Goal: Transaction & Acquisition: Purchase product/service

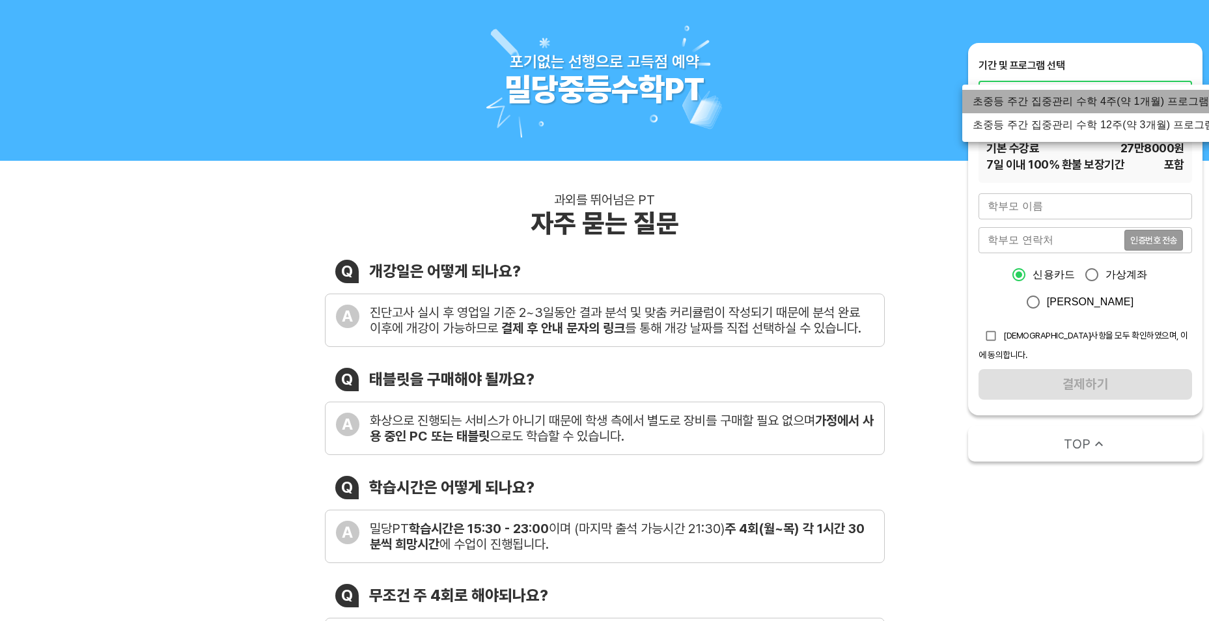
click at [1065, 102] on li "초중등 주간 집중관리 수학 4주(약 1개월) 프로그램" at bounding box center [1094, 101] width 264 height 23
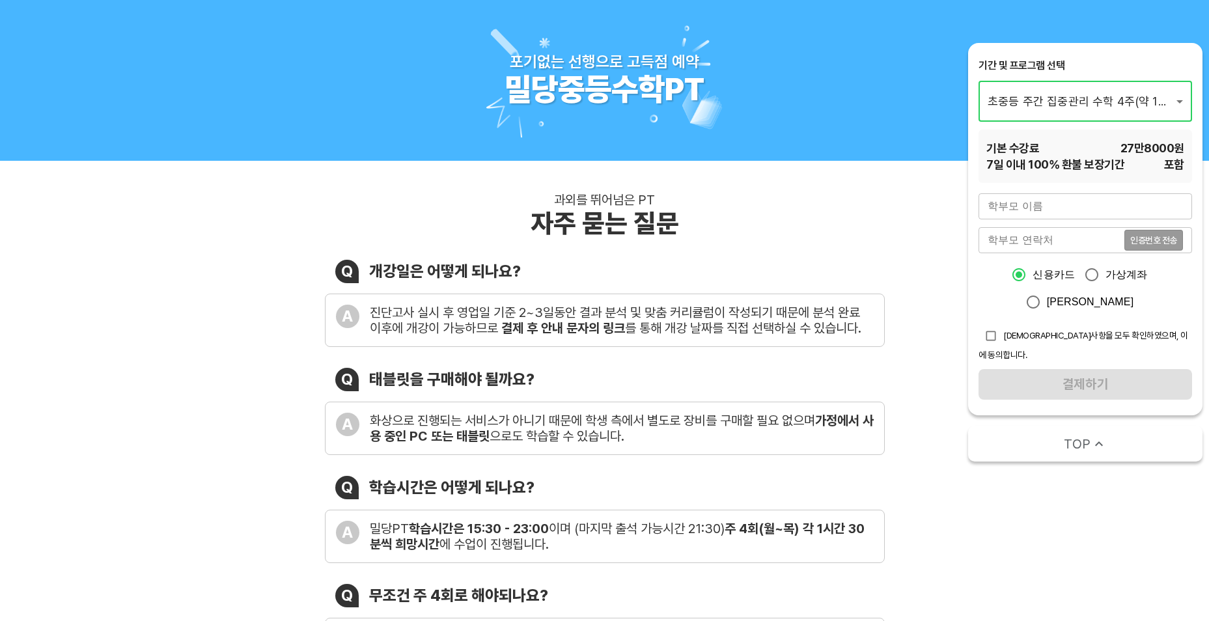
click at [1051, 212] on input "text" at bounding box center [1086, 206] width 214 height 26
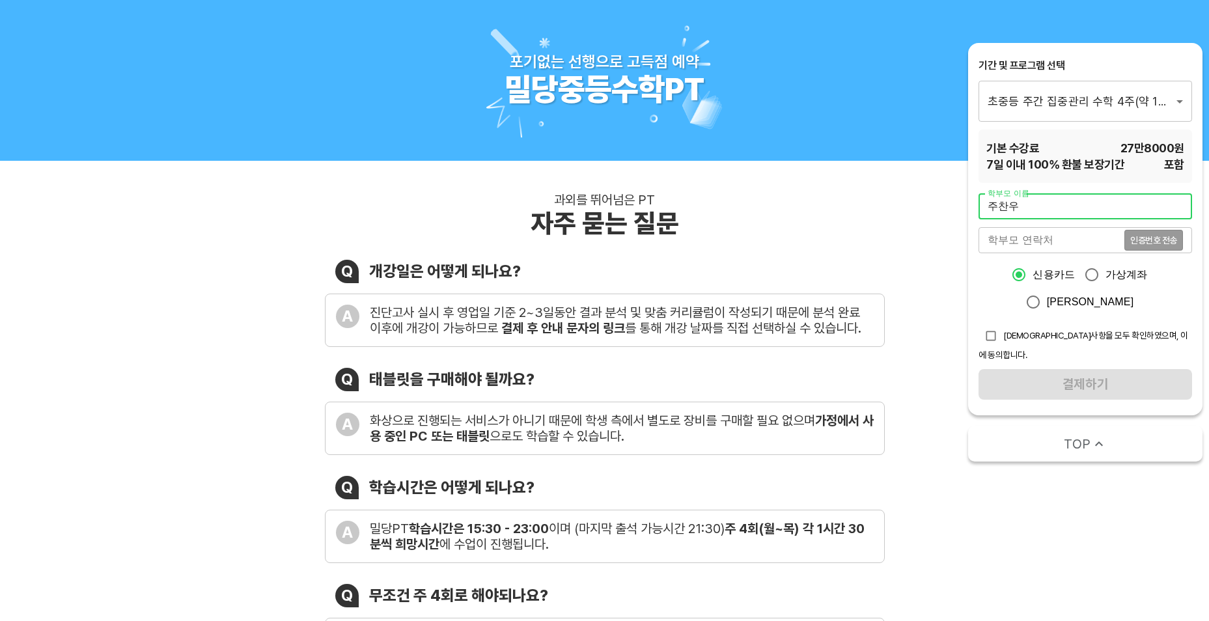
type input "주찬우"
click at [1046, 248] on input "tel" at bounding box center [1052, 240] width 146 height 26
type input "01072363228"
click at [1164, 244] on span "인증번호 전송" at bounding box center [1153, 240] width 47 height 9
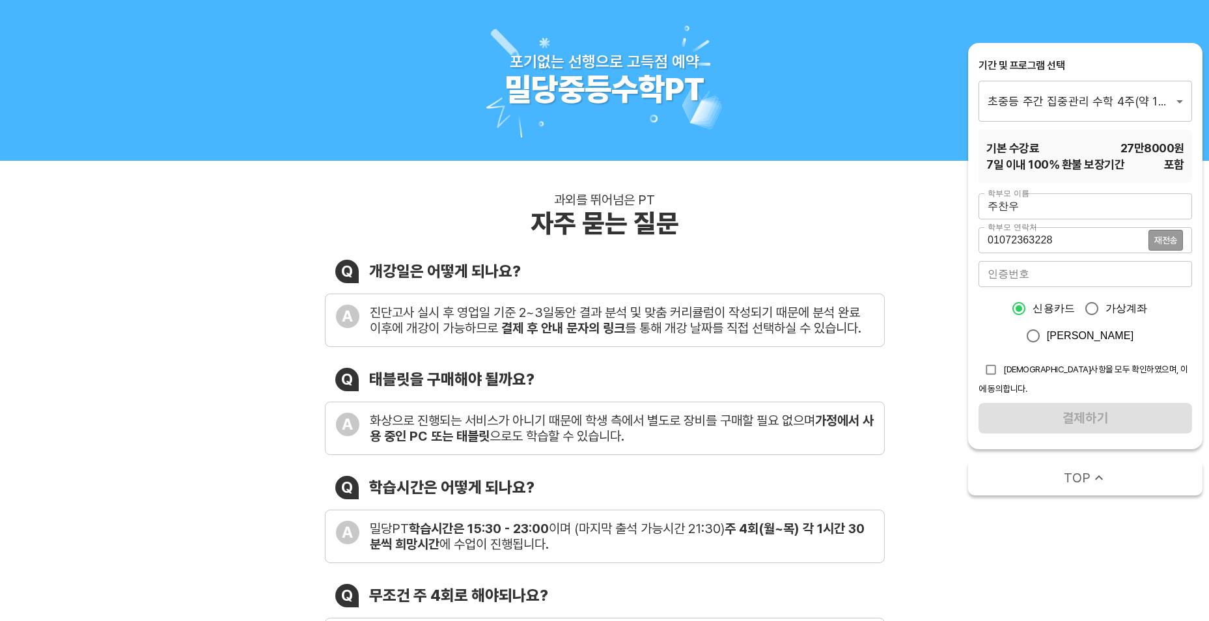
click at [1148, 275] on input "number" at bounding box center [1086, 274] width 214 height 26
type input "1778"
click at [994, 374] on input "checkbox" at bounding box center [991, 369] width 25 height 25
checkbox input "true"
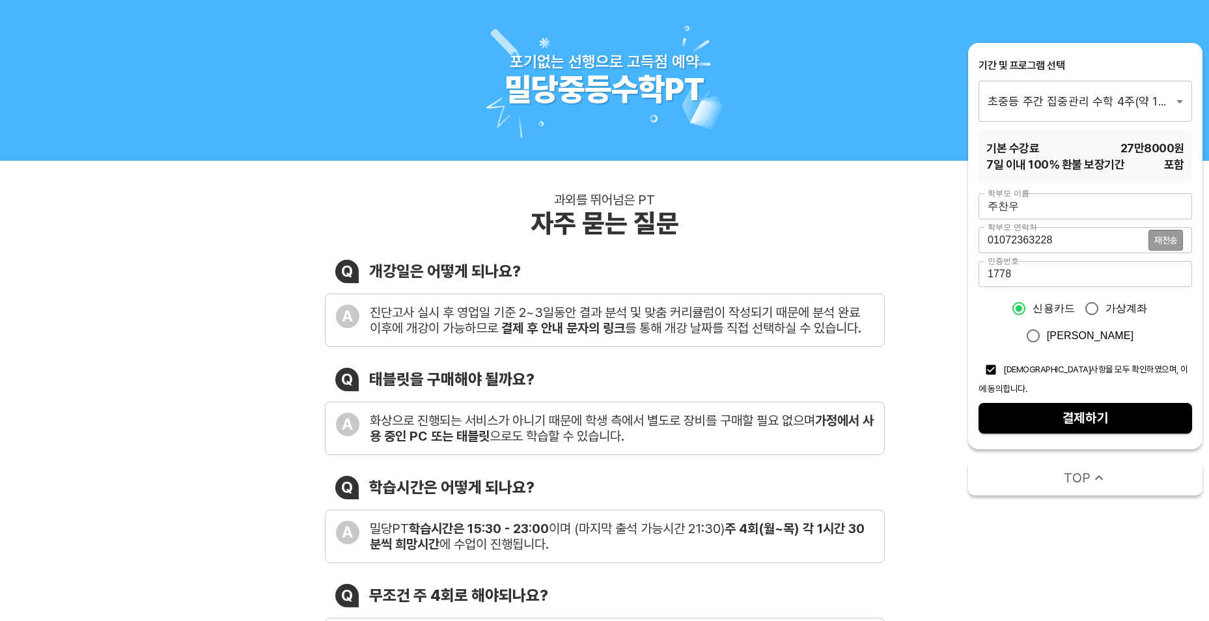
click at [1073, 407] on span "결제하기" at bounding box center [1085, 418] width 193 height 23
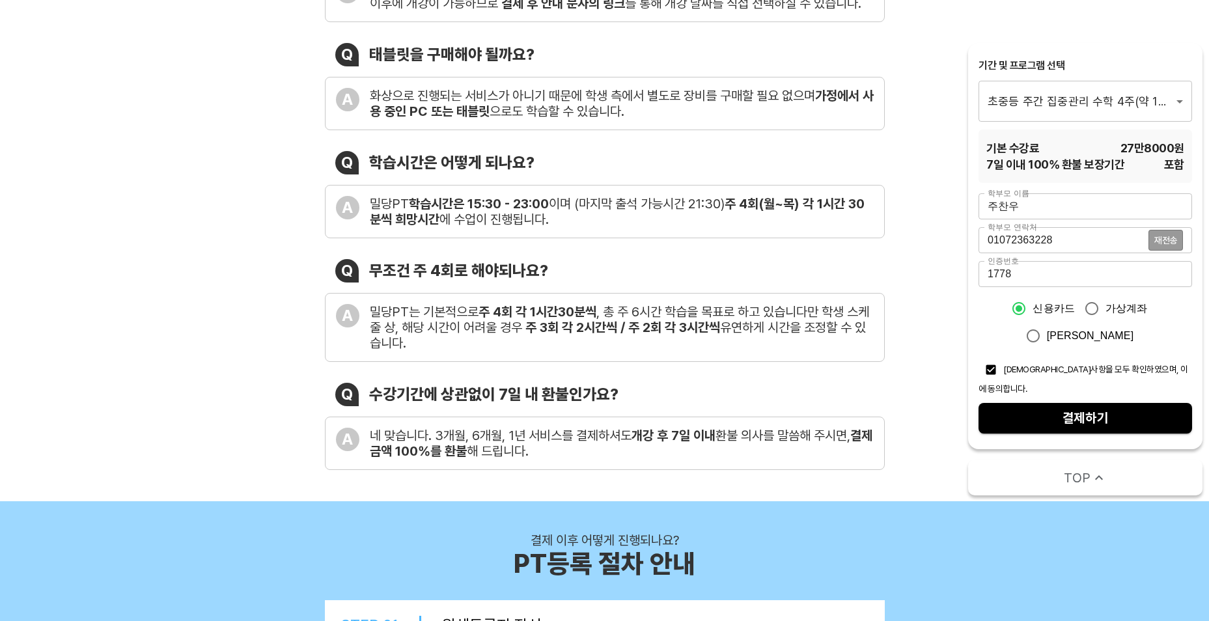
scroll to position [326, 0]
click at [1094, 407] on span "결제하기" at bounding box center [1085, 418] width 193 height 23
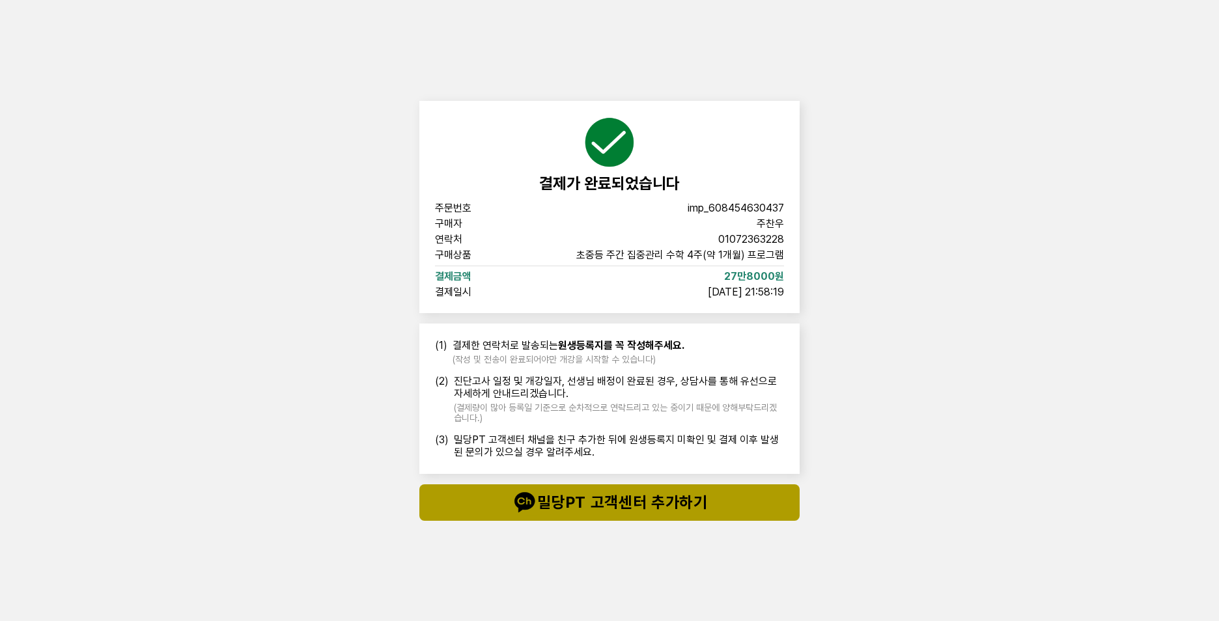
click at [664, 512] on font "밀당PT 고객센터 추가하기" at bounding box center [622, 503] width 171 height 26
